Goal: Transaction & Acquisition: Purchase product/service

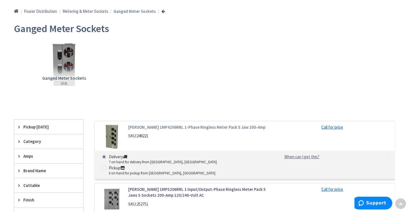
scroll to position [64, 0]
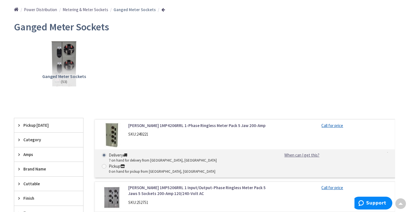
click at [70, 60] on img at bounding box center [64, 62] width 49 height 49
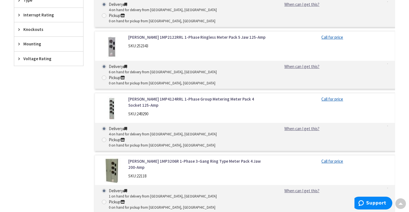
scroll to position [261, 0]
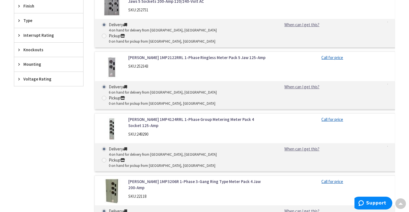
click at [113, 55] on img at bounding box center [111, 67] width 25 height 25
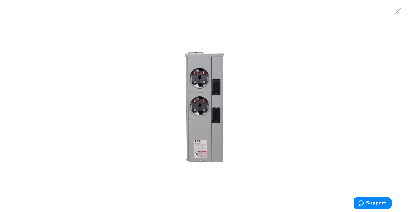
click at [204, 95] on img at bounding box center [204, 105] width 139 height 139
click at [211, 122] on img at bounding box center [204, 105] width 139 height 139
click at [204, 134] on img at bounding box center [204, 105] width 139 height 139
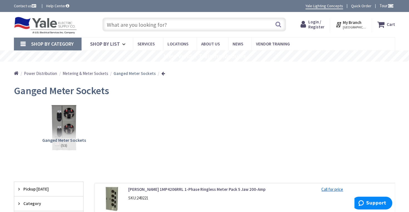
click at [74, 118] on img at bounding box center [64, 126] width 49 height 49
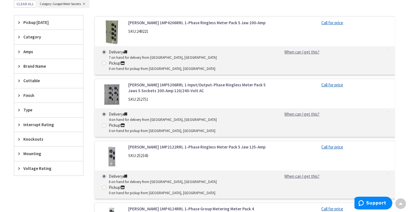
scroll to position [272, 0]
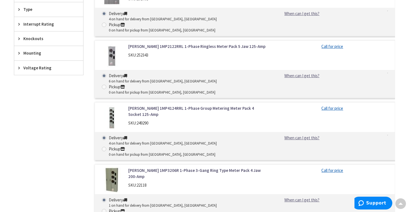
click at [111, 167] on img at bounding box center [111, 179] width 25 height 25
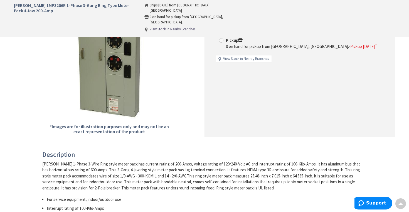
scroll to position [111, 0]
